Goal: Task Accomplishment & Management: Manage account settings

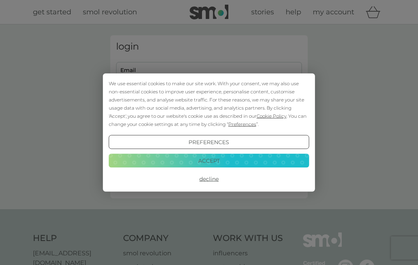
click at [216, 180] on button "Decline" at bounding box center [209, 179] width 201 height 14
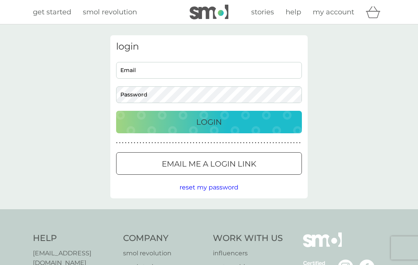
click at [175, 72] on input "Email" at bounding box center [209, 70] width 186 height 17
type input "lena.scully65@gmail.com"
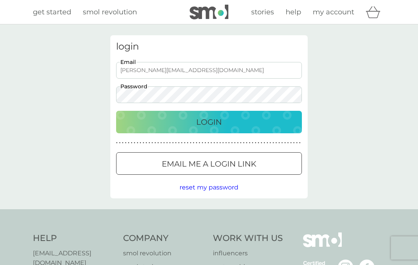
click at [209, 122] on button "Login" at bounding box center [209, 122] width 186 height 22
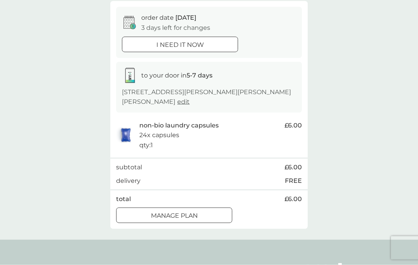
scroll to position [71, 0]
click at [190, 211] on p "Manage plan" at bounding box center [174, 215] width 47 height 10
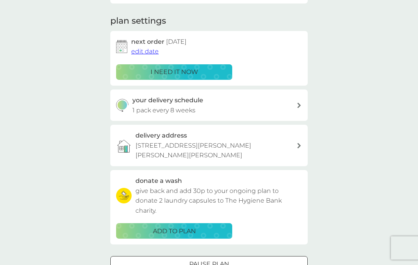
scroll to position [84, 0]
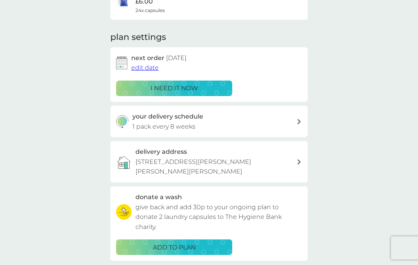
click at [147, 66] on span "edit date" at bounding box center [144, 67] width 27 height 7
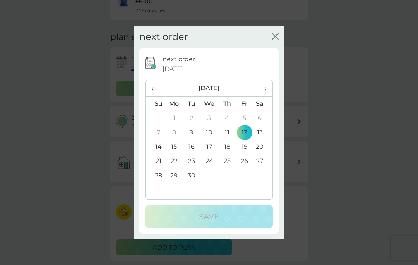
click at [278, 40] on icon "close" at bounding box center [275, 36] width 7 height 7
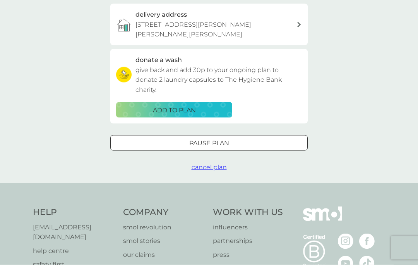
click at [202, 141] on div at bounding box center [209, 143] width 28 height 8
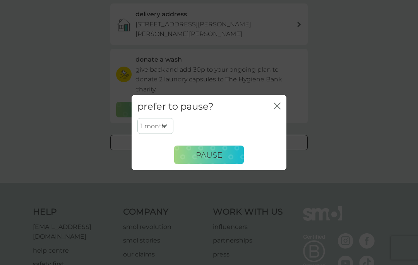
click at [168, 134] on select "1 month 2 months 3 months 4 months 5 months 6 months" at bounding box center [155, 126] width 36 height 16
select select "2"
click at [226, 164] on button "Pause" at bounding box center [209, 155] width 70 height 19
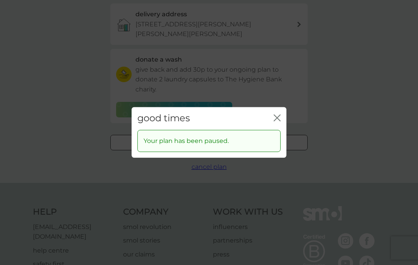
click at [280, 121] on icon "close" at bounding box center [277, 117] width 7 height 7
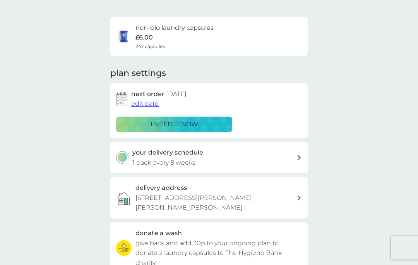
scroll to position [48, 0]
